Goal: Task Accomplishment & Management: Use online tool/utility

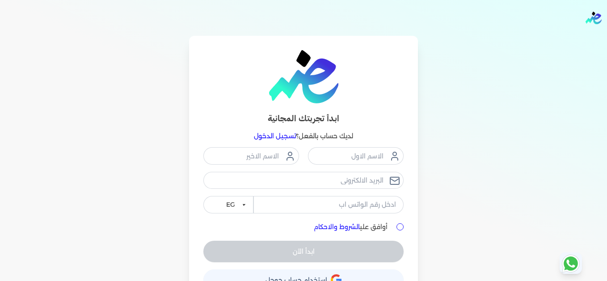
click at [280, 135] on link "تسجيل الدخول" at bounding box center [275, 136] width 42 height 8
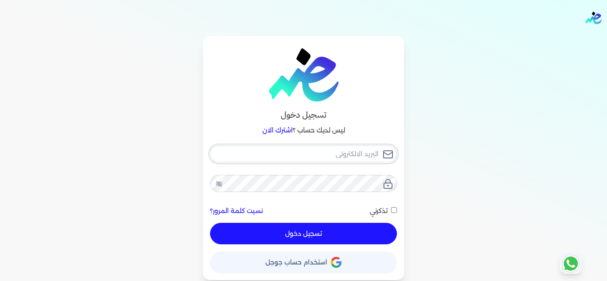
click at [312, 155] on input "email" at bounding box center [303, 153] width 187 height 17
type input "[EMAIL_ADDRESS][DOMAIN_NAME]"
click at [365, 241] on button "تسجيل دخول" at bounding box center [303, 233] width 187 height 21
checkbox input "false"
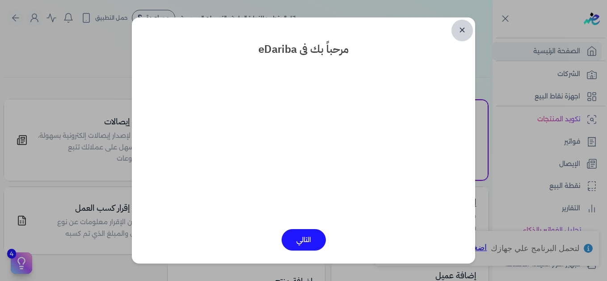
click at [459, 28] on link "✕" at bounding box center [462, 30] width 21 height 21
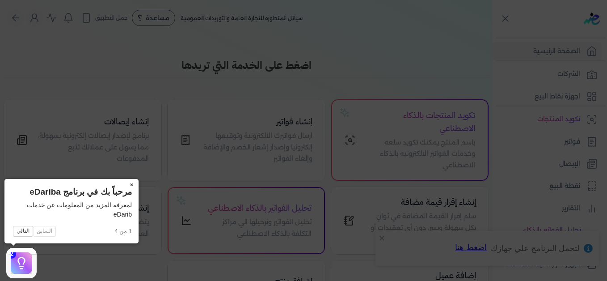
click at [131, 184] on button "×" at bounding box center [131, 185] width 14 height 13
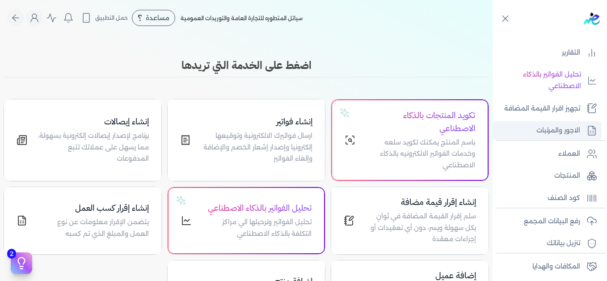
scroll to position [179, 0]
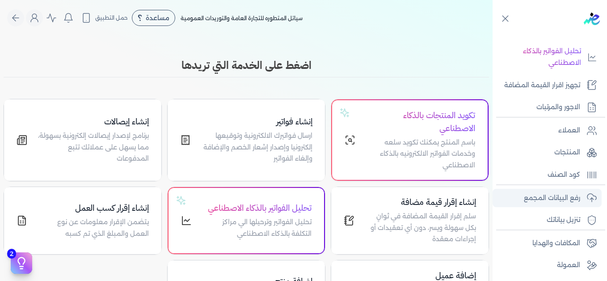
click at [560, 196] on p "رفع البيانات المجمع" at bounding box center [552, 198] width 56 height 12
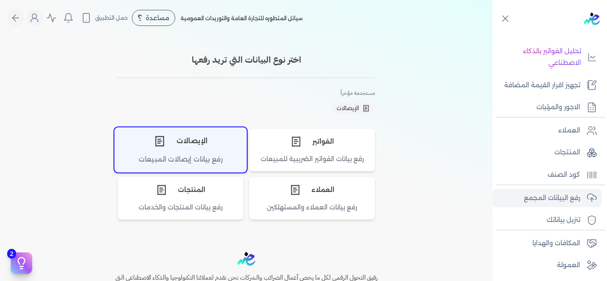
click at [185, 142] on div "الإيصالات" at bounding box center [180, 140] width 131 height 27
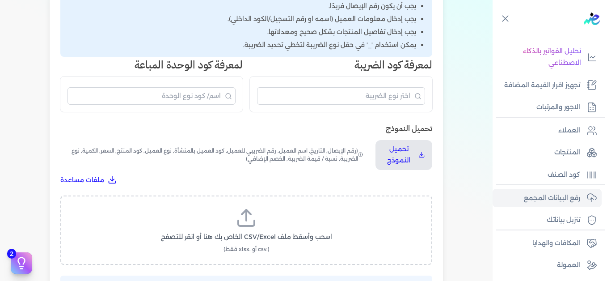
scroll to position [224, 0]
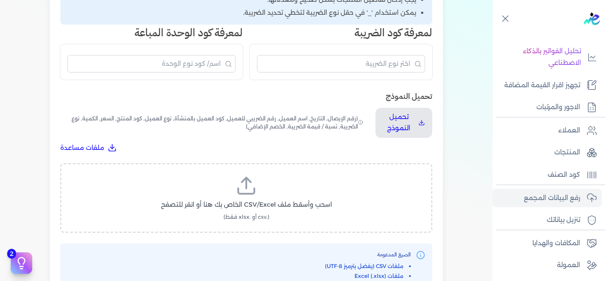
click at [251, 194] on icon at bounding box center [246, 190] width 16 height 5
click at [0, 0] on input "اسحب وأسقط ملف CSV/Excel الخاص بك هنا أو انقر للتصفح (.csv أو .xlsx فقط)" at bounding box center [0, 0] width 0 height 0
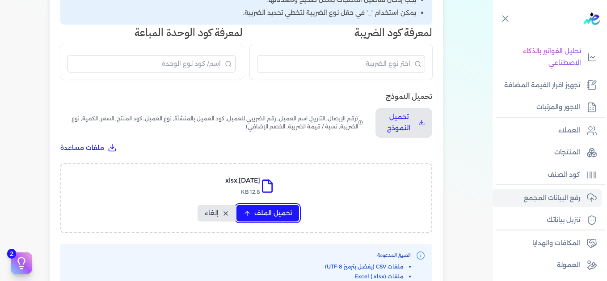
click at [265, 209] on span "تحميل الملف" at bounding box center [273, 212] width 38 height 9
select select "التاريخ"
select select "أسم العميل"
select select "نوع العميل"
select select "وصف البند"
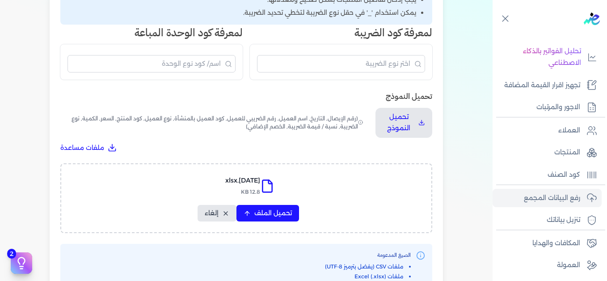
select select "السعر"
select select "الكمية"
select select "نوع الضريبة"
select select "نسبة / قيمة الضريبة"
select select "خصم اضافي"
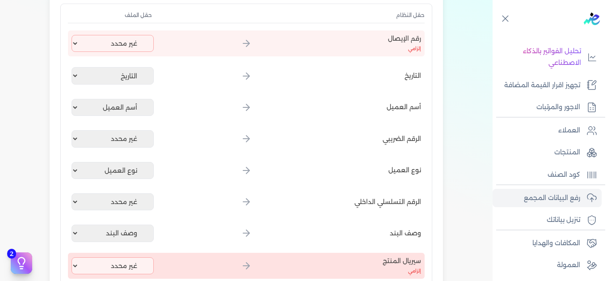
scroll to position [134, 0]
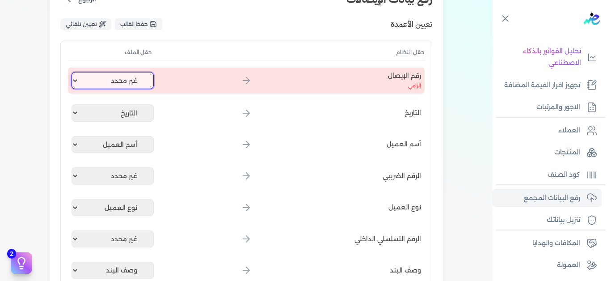
click at [116, 81] on select "غير محدد إيصال رقم التاريخ كود العميل بالمنشأة أسم العميل الرقم الضريبي للعميل …" at bounding box center [113, 80] width 82 height 17
select select "إيصال رقم"
click at [73, 72] on select "غير محدد إيصال رقم التاريخ كود العميل بالمنشأة أسم العميل الرقم الضريبي للعميل …" at bounding box center [113, 80] width 82 height 17
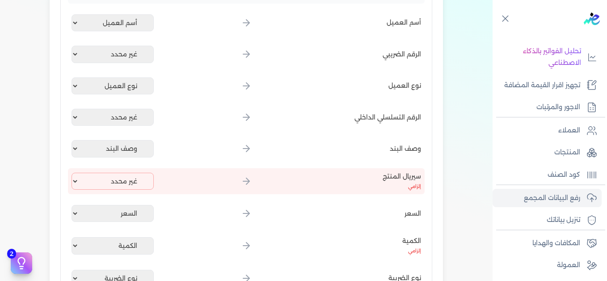
scroll to position [268, 0]
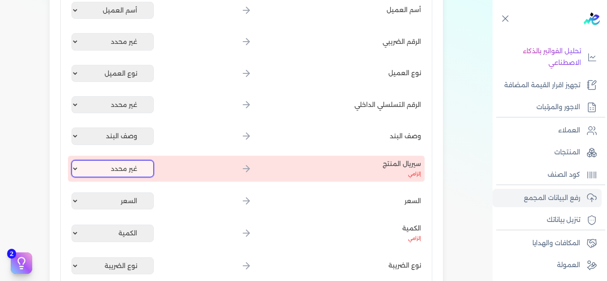
click at [136, 173] on select "غير محدد إيصال رقم التاريخ كود العميل بالمنشأة أسم العميل الرقم الضريبي للعميل …" at bounding box center [113, 168] width 82 height 17
select select "كود المنتج الداخلي"
click at [73, 160] on select "غير محدد إيصال رقم التاريخ كود العميل بالمنشأة أسم العميل الرقم الضريبي للعميل …" at bounding box center [113, 168] width 82 height 17
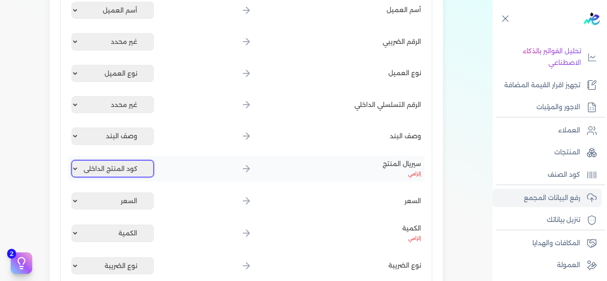
scroll to position [447, 0]
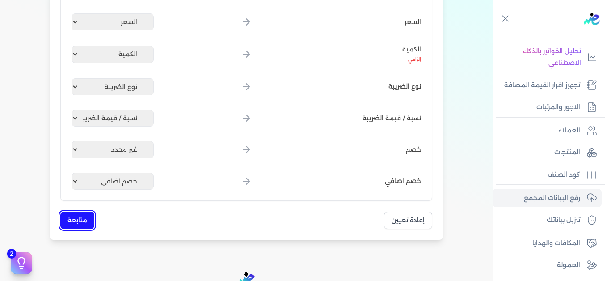
click at [81, 215] on button "متابعة" at bounding box center [77, 220] width 34 height 17
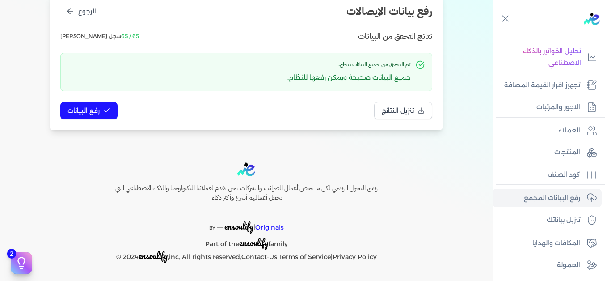
scroll to position [122, 0]
click at [96, 111] on span "رفع البيانات" at bounding box center [84, 110] width 32 height 9
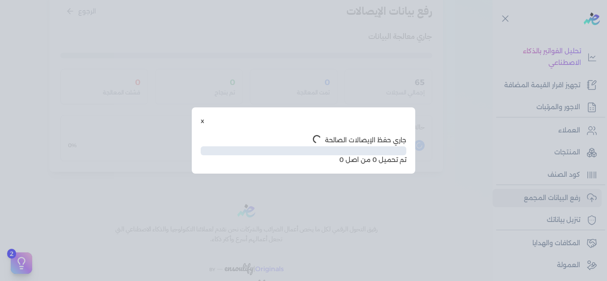
scroll to position [73, 0]
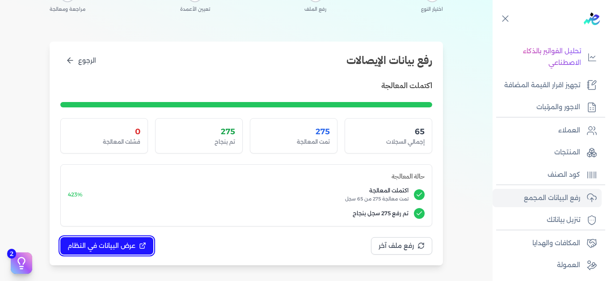
click at [120, 243] on span "عرض البيانات في النظام" at bounding box center [102, 245] width 68 height 9
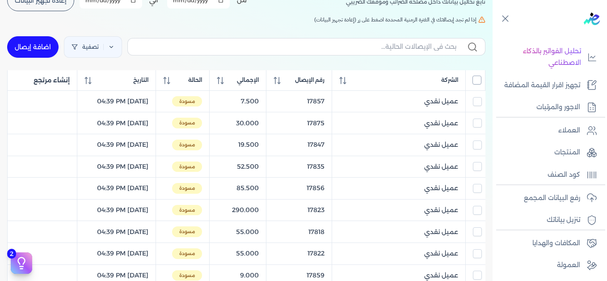
click at [479, 80] on input "All items unselected" at bounding box center [477, 80] width 9 height 9
checkbox input "true"
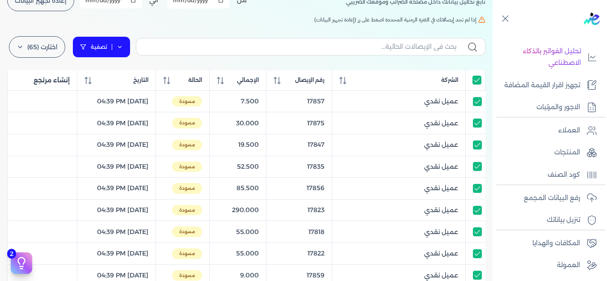
click at [118, 44] on link "تصفية" at bounding box center [101, 46] width 58 height 21
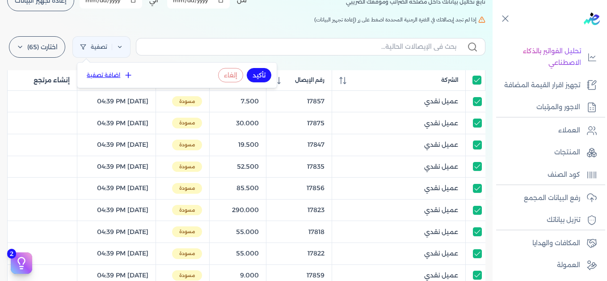
click at [116, 75] on button "اضافة تصفية" at bounding box center [110, 75] width 54 height 11
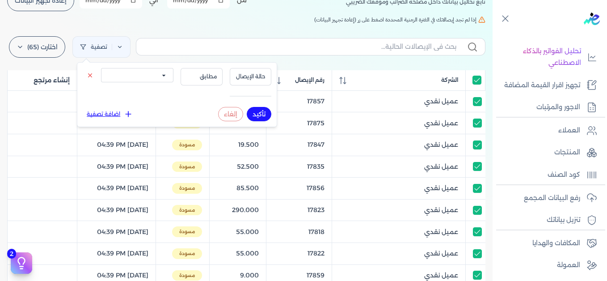
click at [135, 79] on select "الكل مقبولة غير مقبولة يتم مراجعتها ملغية مرفوضة مسودة" at bounding box center [137, 75] width 72 height 14
select select "draft"
click at [101, 68] on select "الكل مقبولة غير مقبولة يتم مراجعتها ملغية مرفوضة مسودة" at bounding box center [137, 75] width 72 height 14
click at [259, 110] on button "تأكيد" at bounding box center [259, 114] width 25 height 14
click at [190, 25] on div "الإيصالات تابع تحاليل بياناتك داخل مصلحه الضرائب وموقفك الضريبي أختر المدة الزم…" at bounding box center [246, 257] width 493 height 588
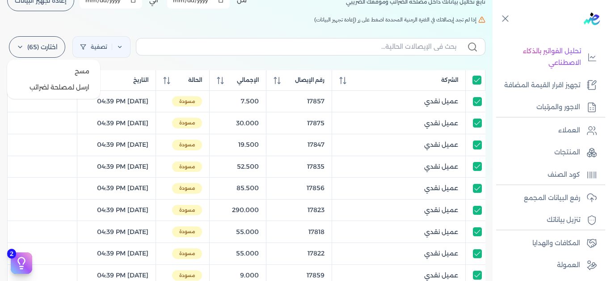
click at [47, 50] on label "اختارت (65)" at bounding box center [37, 46] width 56 height 21
click at [56, 86] on button "ارسل لمصلحة لضرائب" at bounding box center [54, 87] width 86 height 16
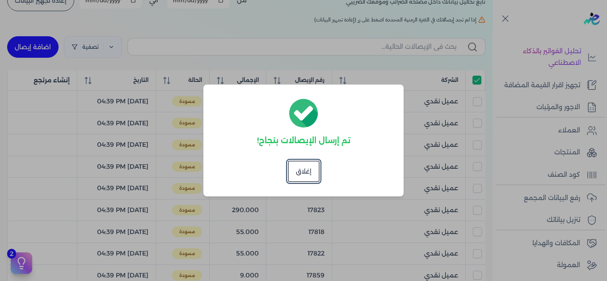
checkbox input "true"
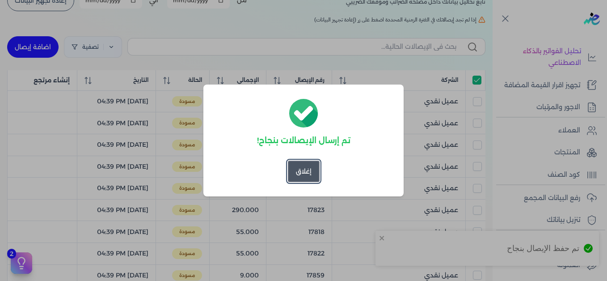
click at [314, 173] on button "إغلاق" at bounding box center [304, 171] width 32 height 21
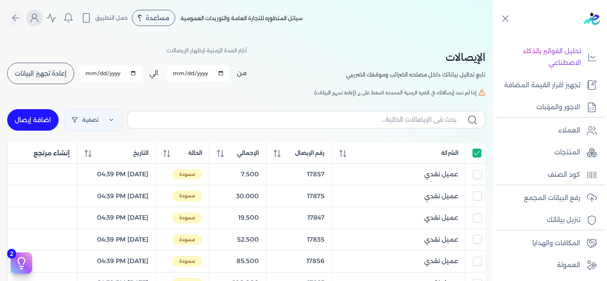
click at [40, 23] on icon "Global" at bounding box center [34, 18] width 11 height 11
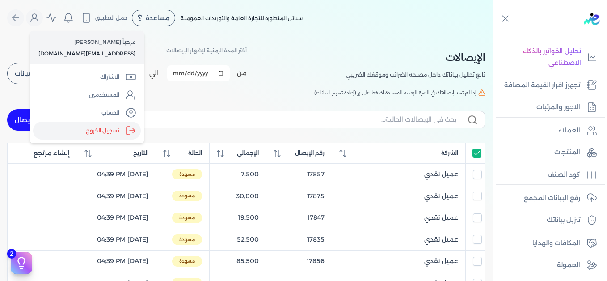
click at [106, 131] on label "تسجيل الخروج" at bounding box center [87, 131] width 108 height 18
click at [493, 36] on input "Close" at bounding box center [493, 36] width 0 height 0
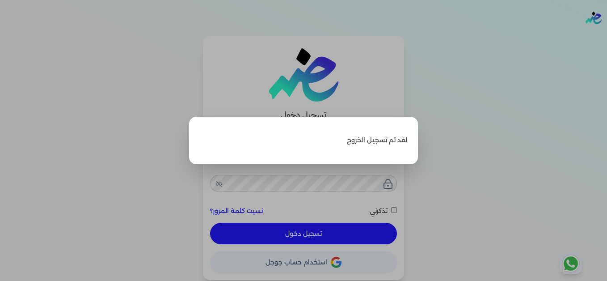
click at [475, 91] on label "Close" at bounding box center [303, 140] width 607 height 281
click at [607, 36] on input "Close" at bounding box center [607, 36] width 0 height 0
